Goal: Information Seeking & Learning: Learn about a topic

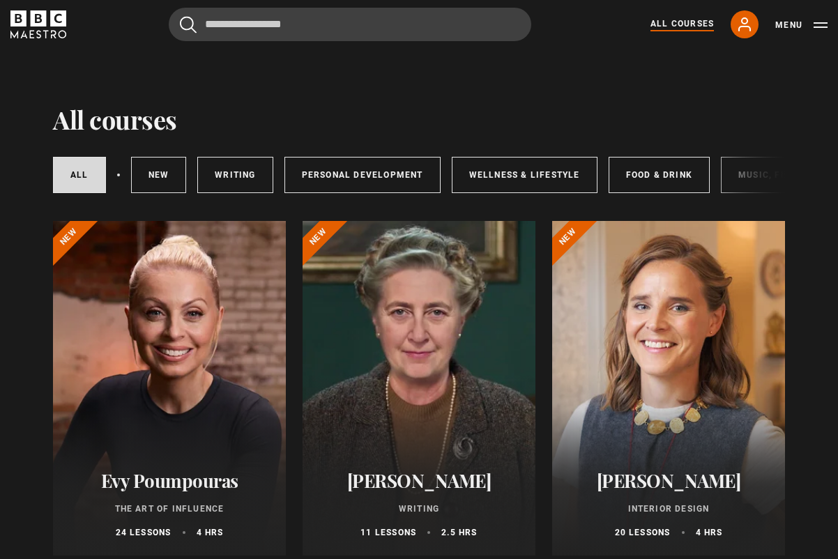
click at [583, 344] on div at bounding box center [668, 388] width 233 height 335
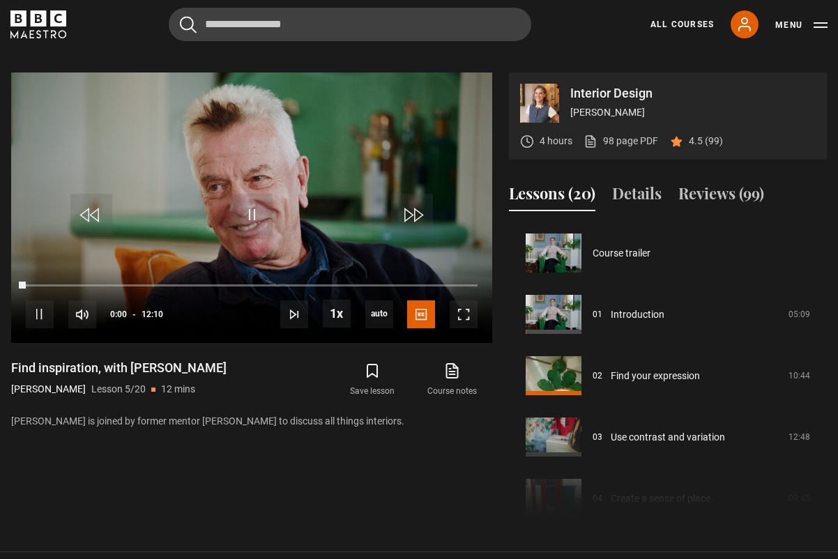
scroll to position [245, 0]
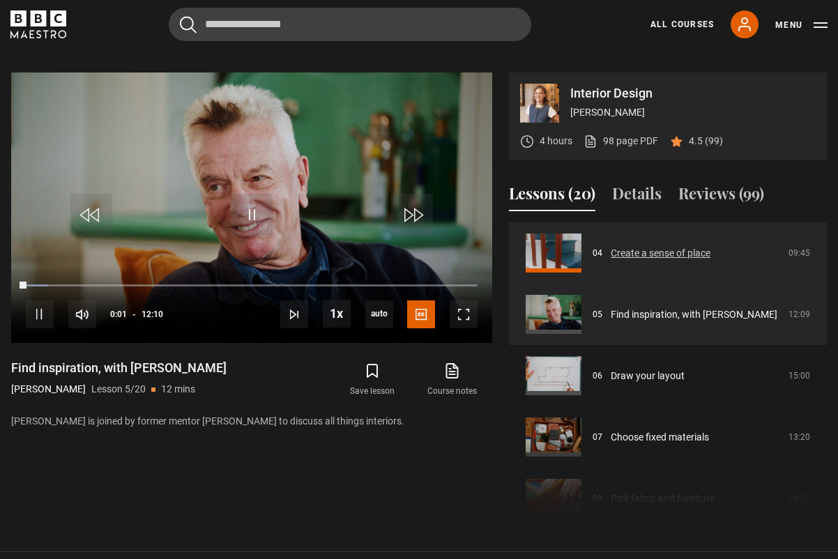
click at [700, 246] on link "Create a sense of place" at bounding box center [661, 253] width 100 height 15
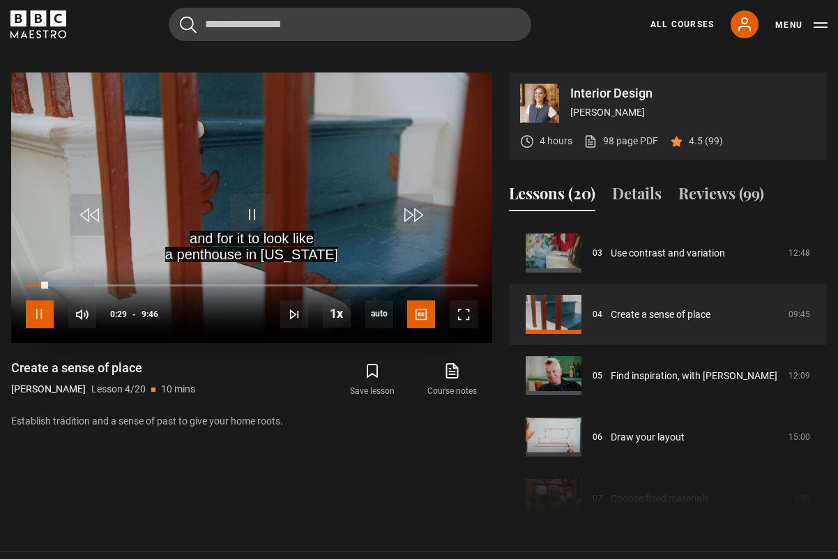
click at [49, 300] on span "Video Player" at bounding box center [40, 314] width 28 height 28
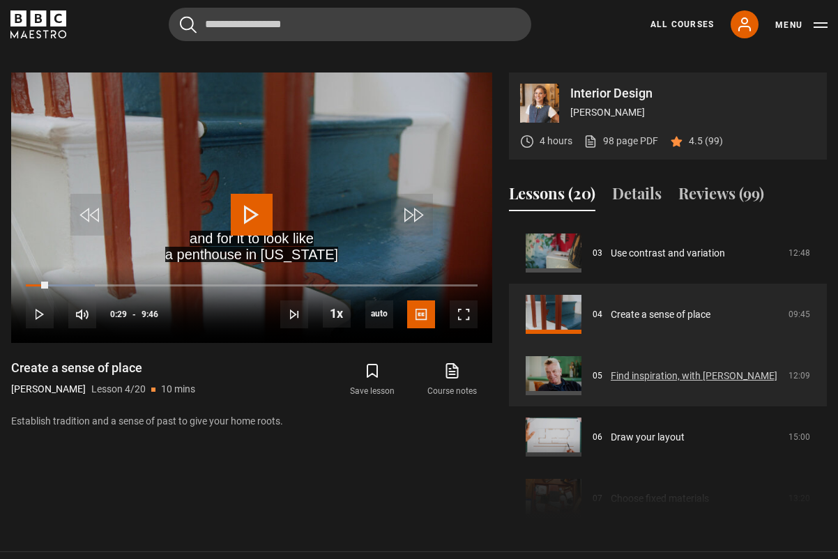
click at [618, 369] on link "Find inspiration, with [PERSON_NAME]" at bounding box center [694, 376] width 167 height 15
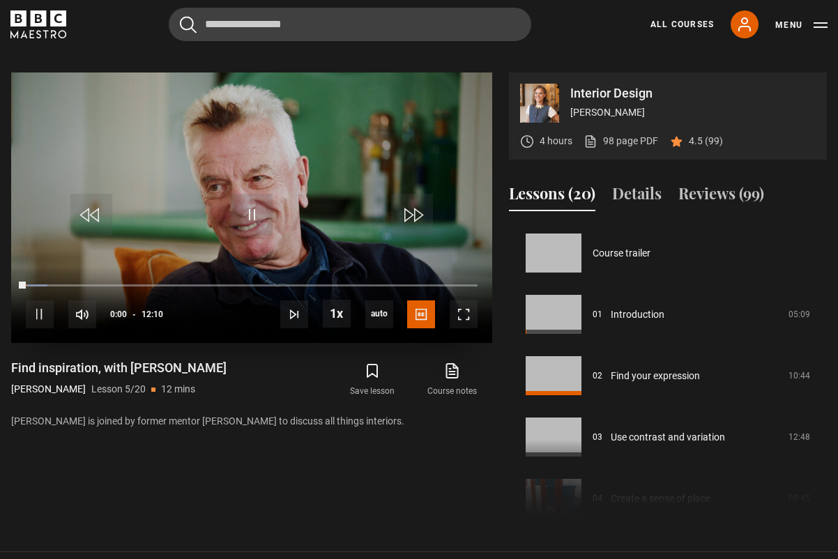
scroll to position [245, 0]
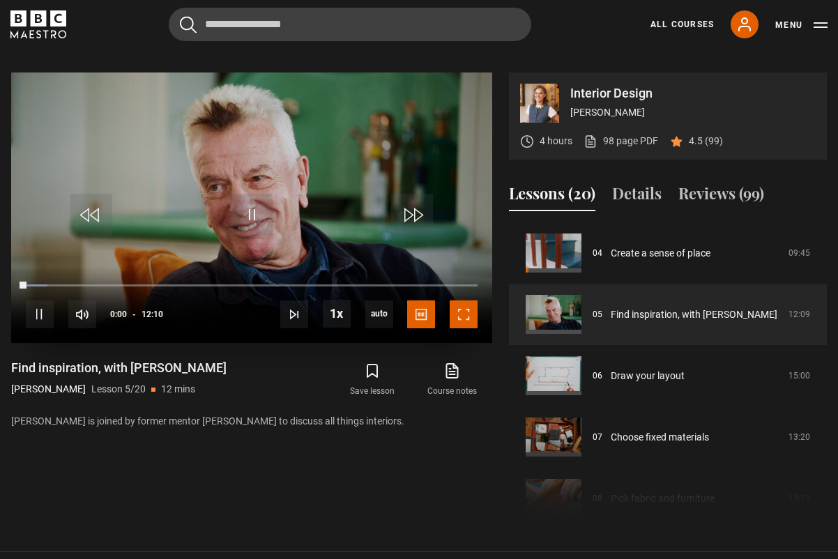
click at [460, 300] on span "Video Player" at bounding box center [464, 314] width 28 height 28
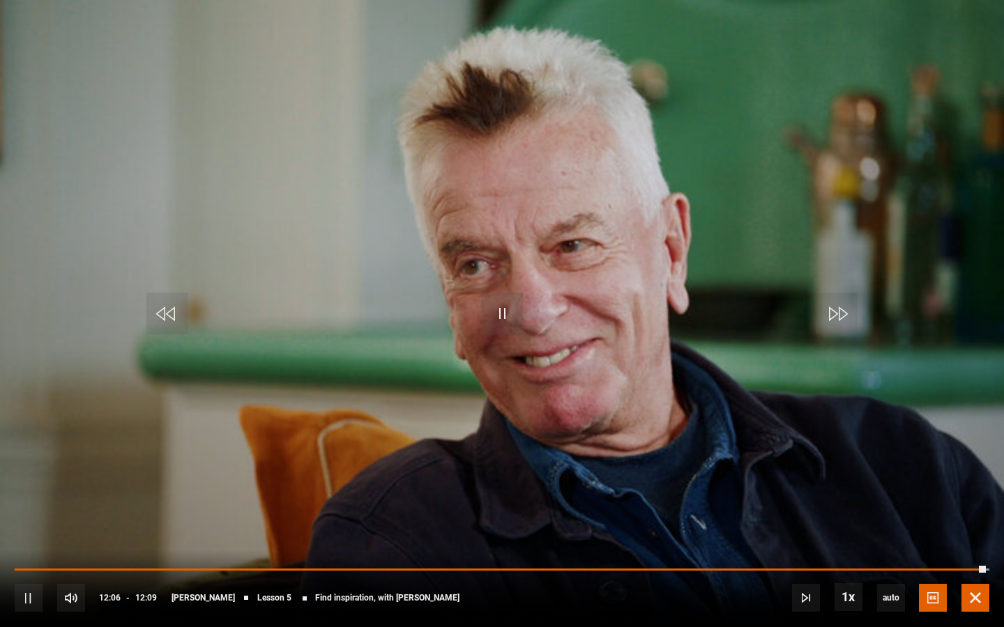
click at [837, 558] on span "Video Player" at bounding box center [975, 598] width 28 height 28
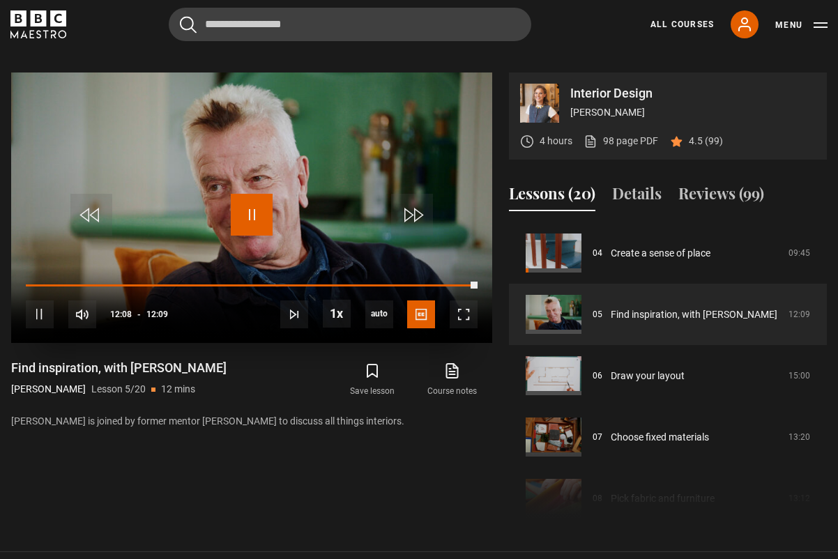
click at [268, 194] on span "Video Player" at bounding box center [252, 215] width 42 height 42
